Goal: Find contact information: Find contact information

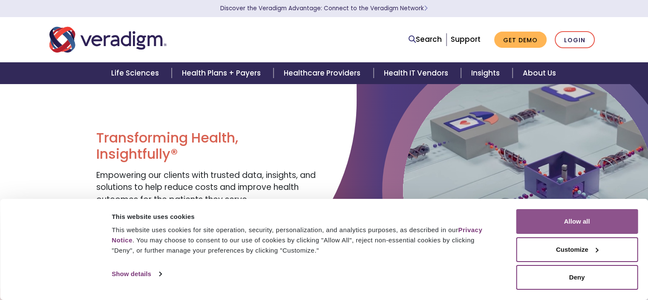
click at [583, 219] on button "Allow all" at bounding box center [577, 221] width 122 height 25
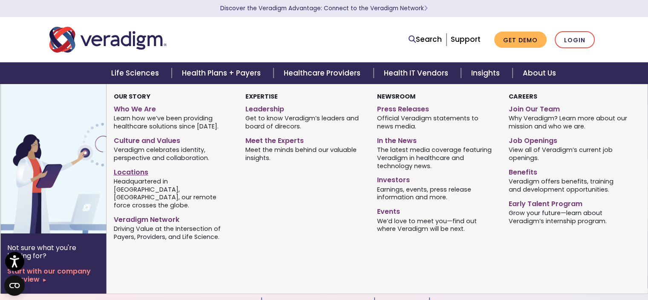
click at [136, 168] on link "Locations" at bounding box center [173, 170] width 119 height 12
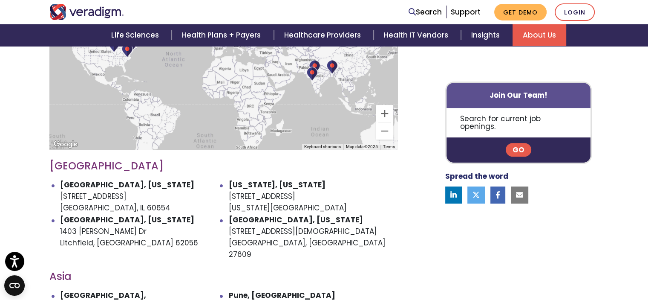
scroll to position [384, 0]
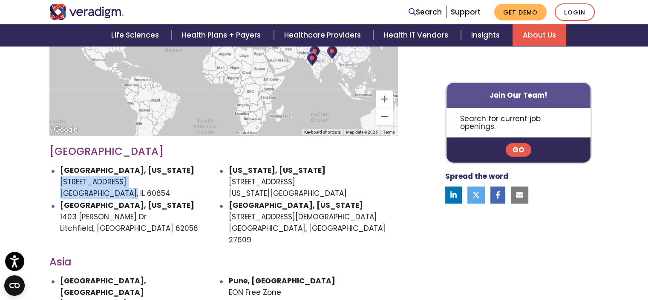
drag, startPoint x: 61, startPoint y: 170, endPoint x: 126, endPoint y: 187, distance: 67.6
click at [126, 187] on li "Chicago, Illinois 222 W Merchandise Mart Plaza Chicago, IL 60654" at bounding box center [144, 181] width 169 height 35
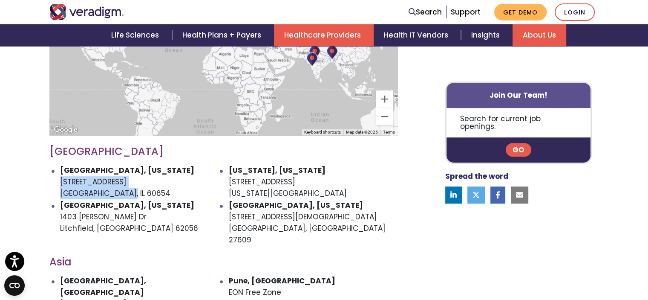
copy li "222 W Merchandise Mart Plaza Chicago, IL 60654"
